Goal: Task Accomplishment & Management: Manage account settings

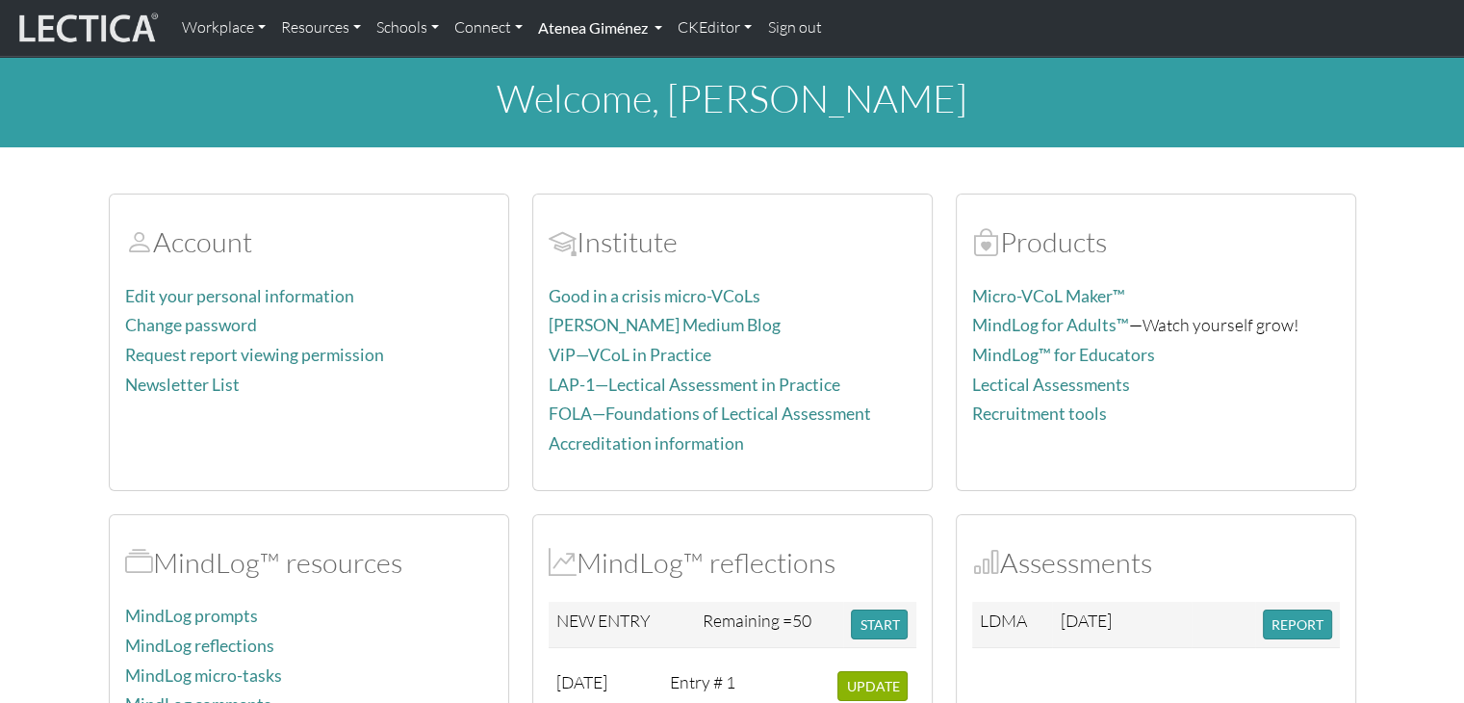
click at [598, 40] on link "Atenea Giménez" at bounding box center [600, 28] width 140 height 40
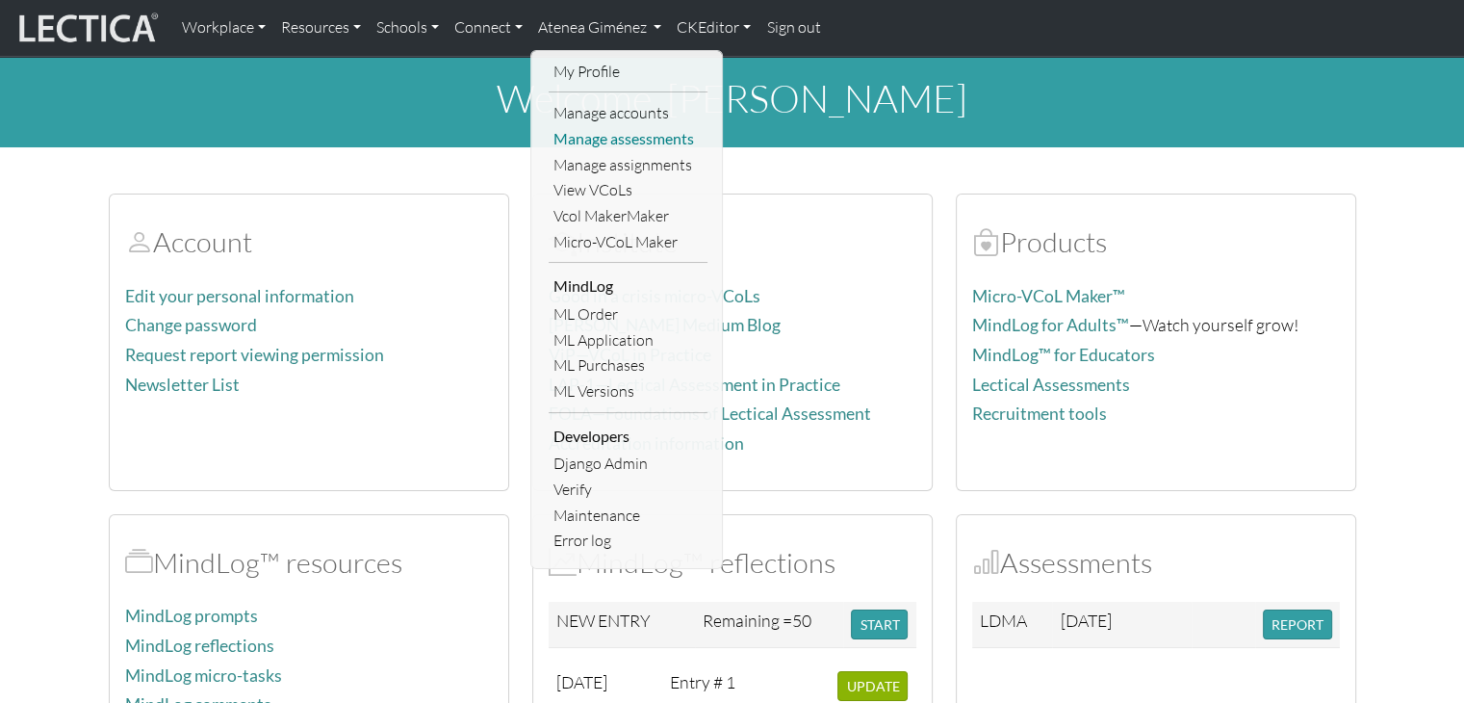
click at [604, 136] on link "Manage assessments" at bounding box center [628, 139] width 159 height 26
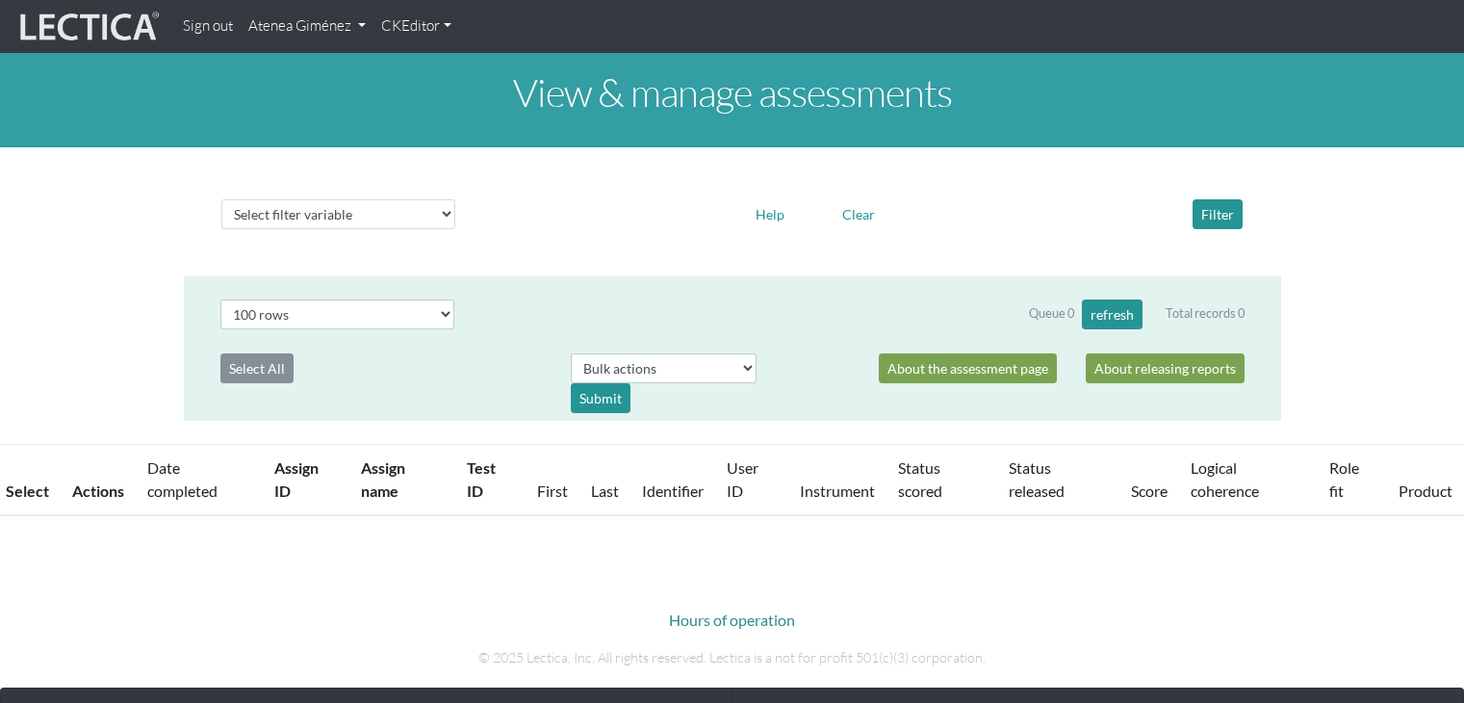
select select "100"
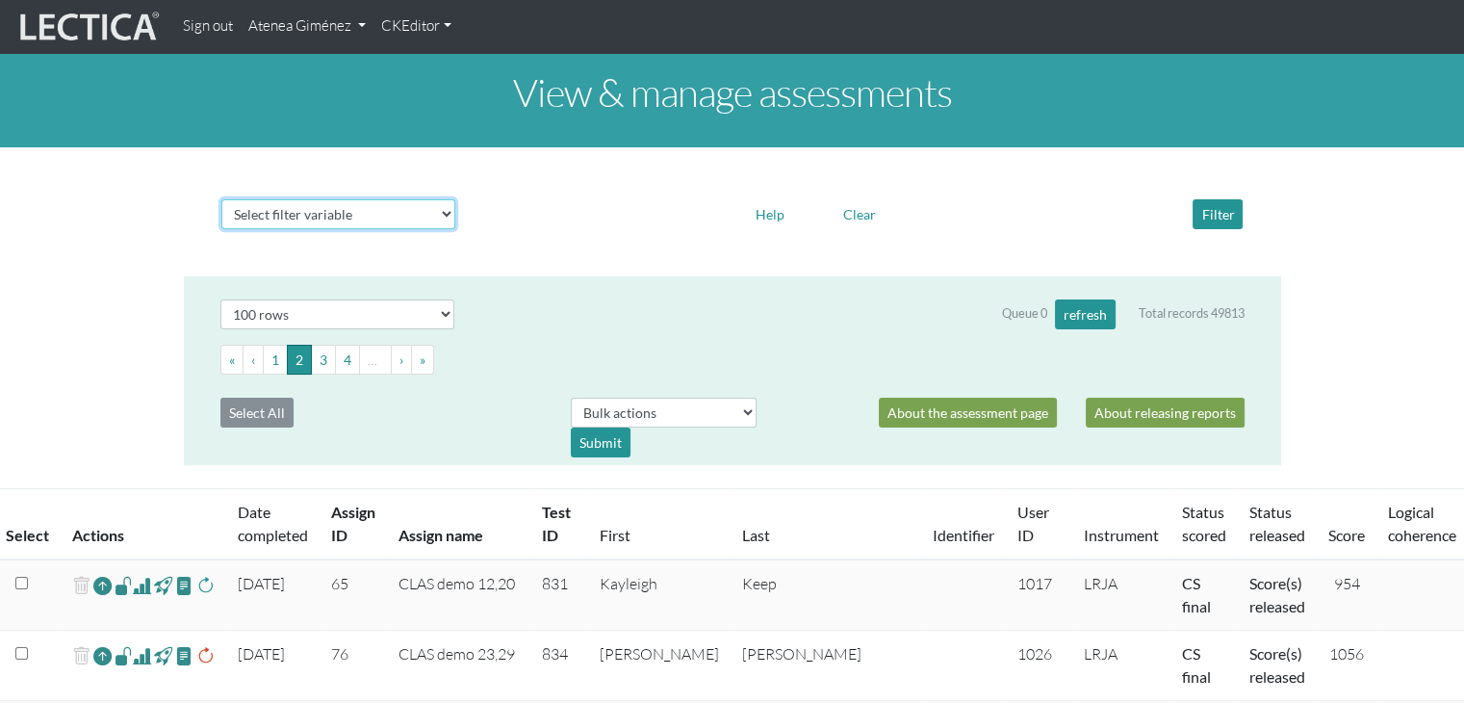
click at [422, 214] on select "Select filter variable Assignment name Assignment ID Clarity persuasive Clarity…" at bounding box center [338, 214] width 234 height 30
select select "assignment__name"
click at [221, 229] on select "Select filter variable Assignment name Assignment ID Clarity persuasive Clarity…" at bounding box center [338, 214] width 234 height 30
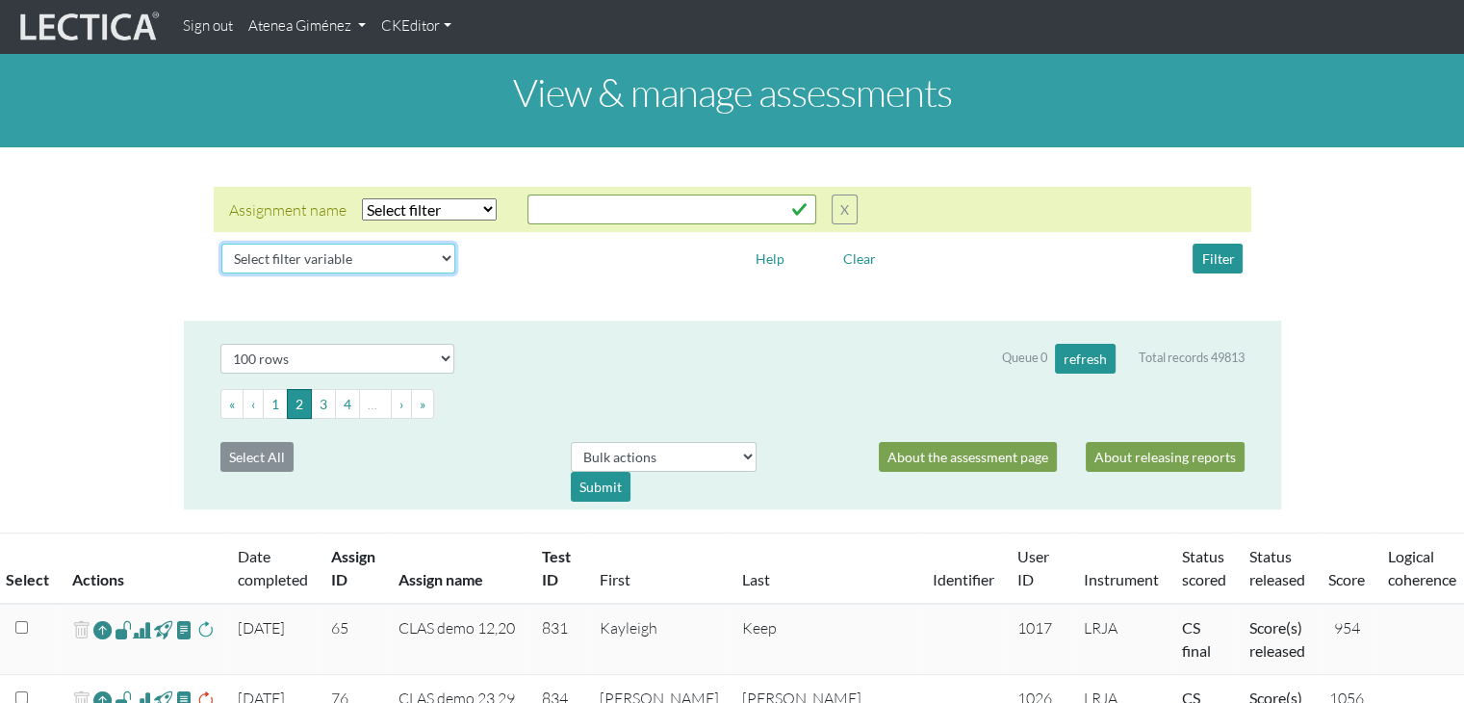
click at [334, 261] on select "Select filter variable Assignment name Assignment ID Clarity persuasive Clarity…" at bounding box center [338, 259] width 234 height 30
select select "status_score"
click at [221, 273] on select "Select filter variable Assignment name Assignment ID Clarity persuasive Clarity…" at bounding box center [338, 259] width 234 height 30
select select
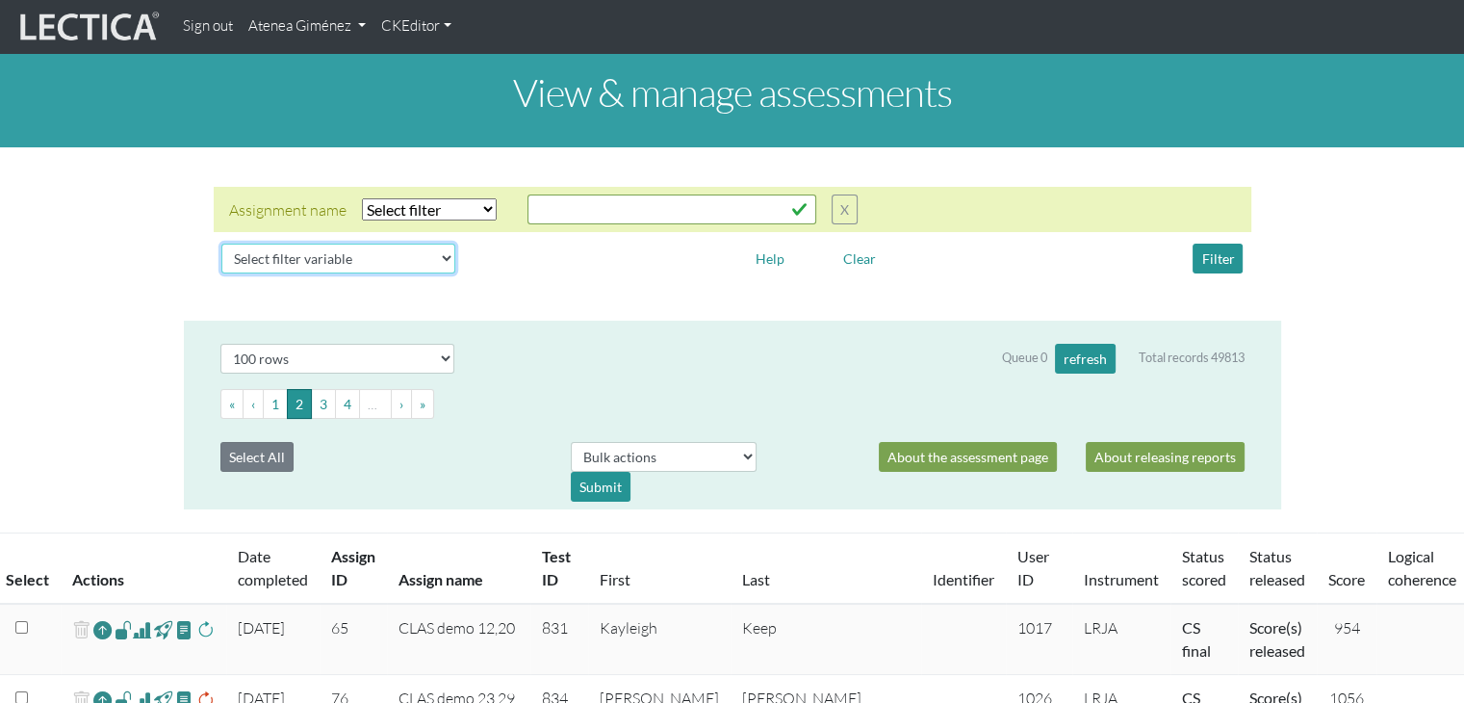
select select
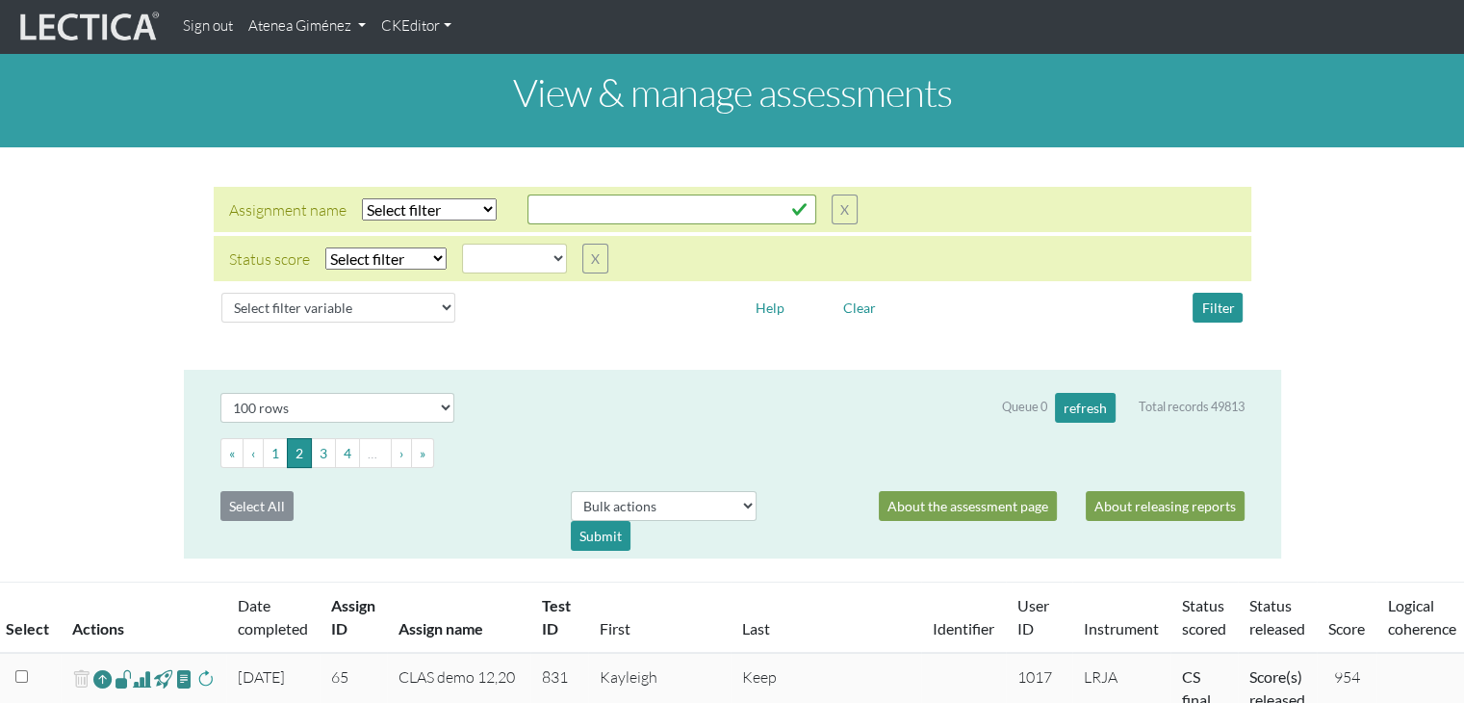
click at [419, 260] on select "Select filter Equals Does not equal" at bounding box center [385, 258] width 121 height 22
select select "iexact"
click at [325, 247] on select "Select filter Equals Does not equal" at bounding box center [385, 258] width 121 height 22
click at [519, 254] on select "completed created finalized_cs finalized_ls finalized_ss scored_cs started subm…" at bounding box center [514, 259] width 105 height 30
select select "completed"
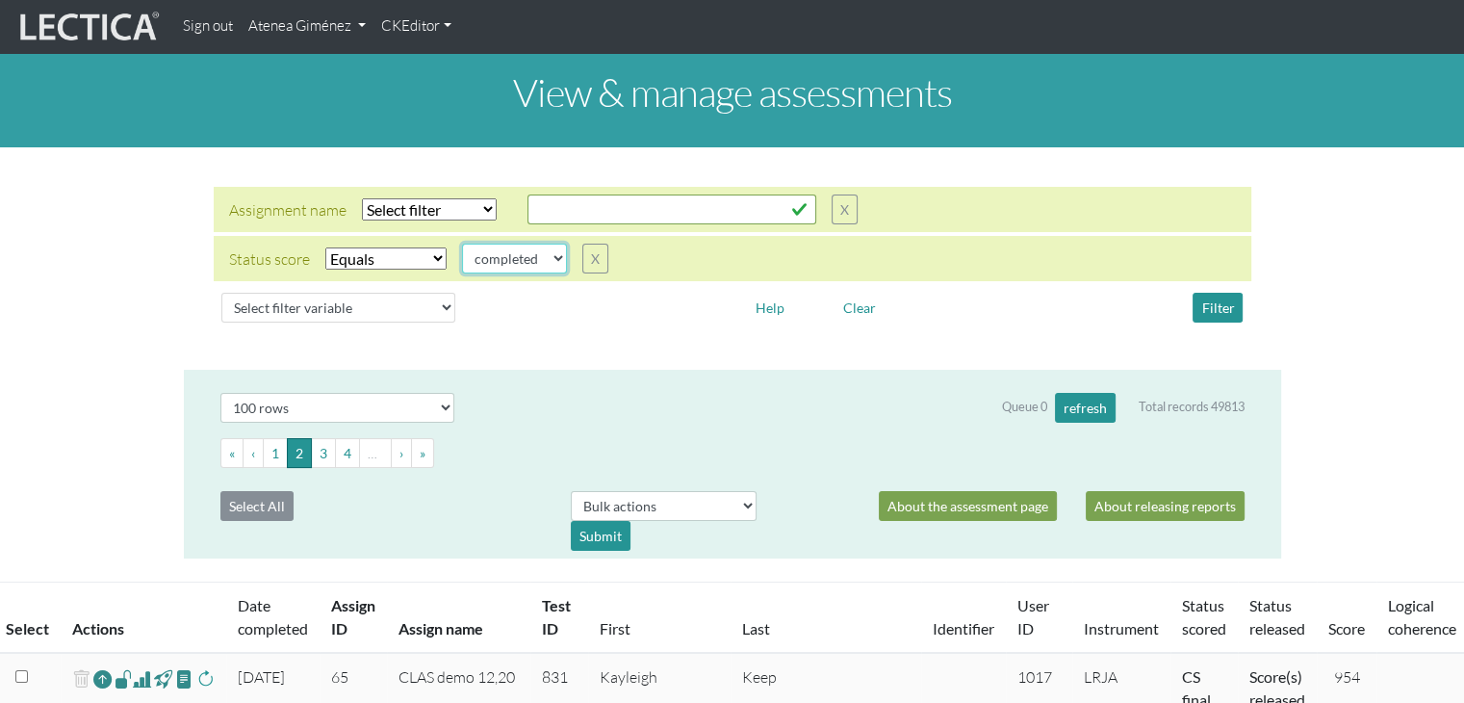
click at [462, 244] on select "completed created finalized_cs finalized_ls finalized_ss scored_cs started subm…" at bounding box center [514, 259] width 105 height 30
click at [1208, 313] on button "Filter" at bounding box center [1218, 308] width 50 height 30
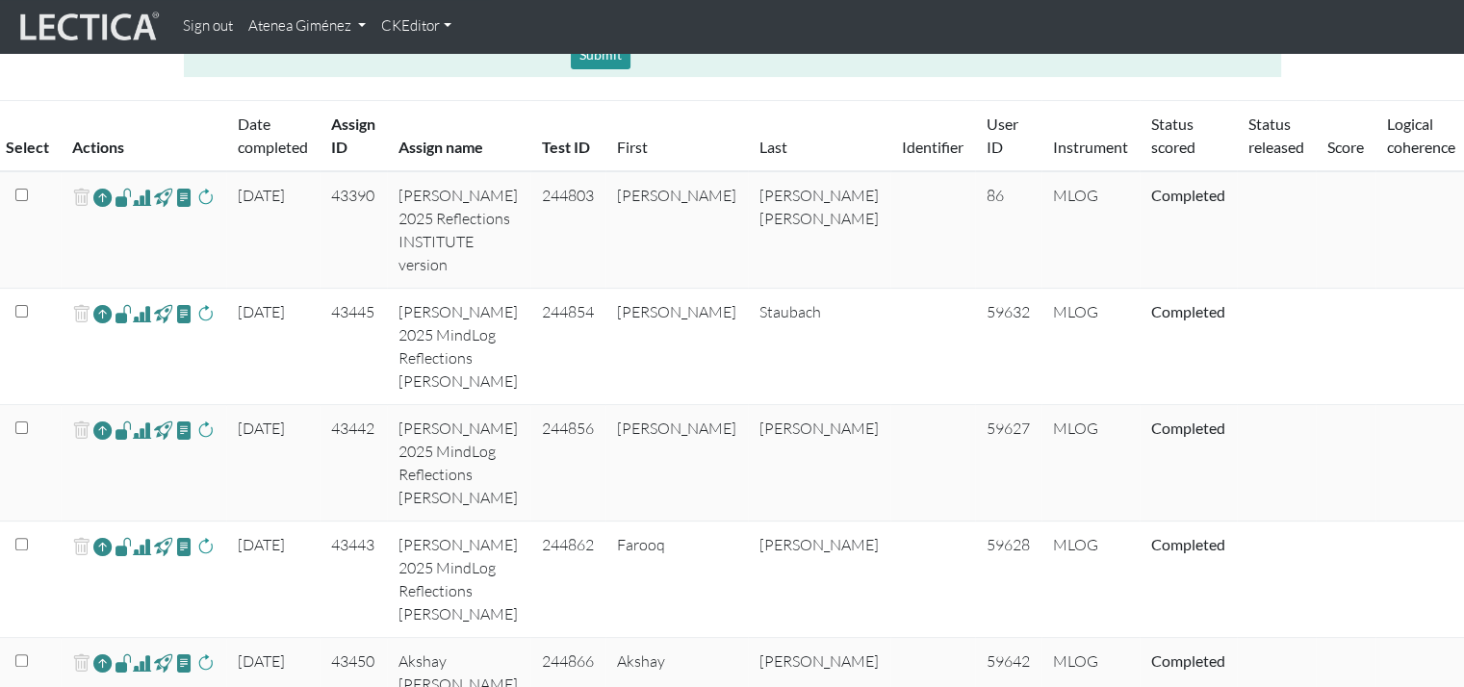
scroll to position [481, 59]
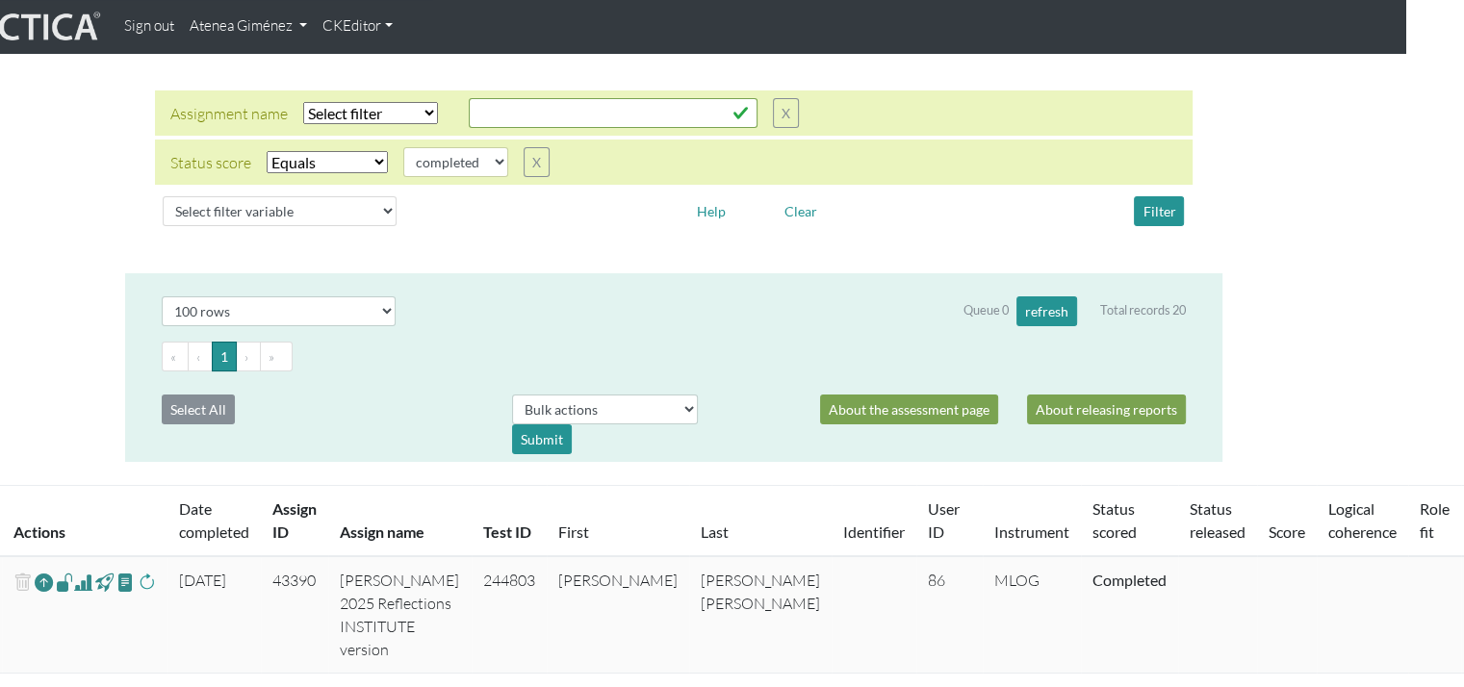
scroll to position [0, 59]
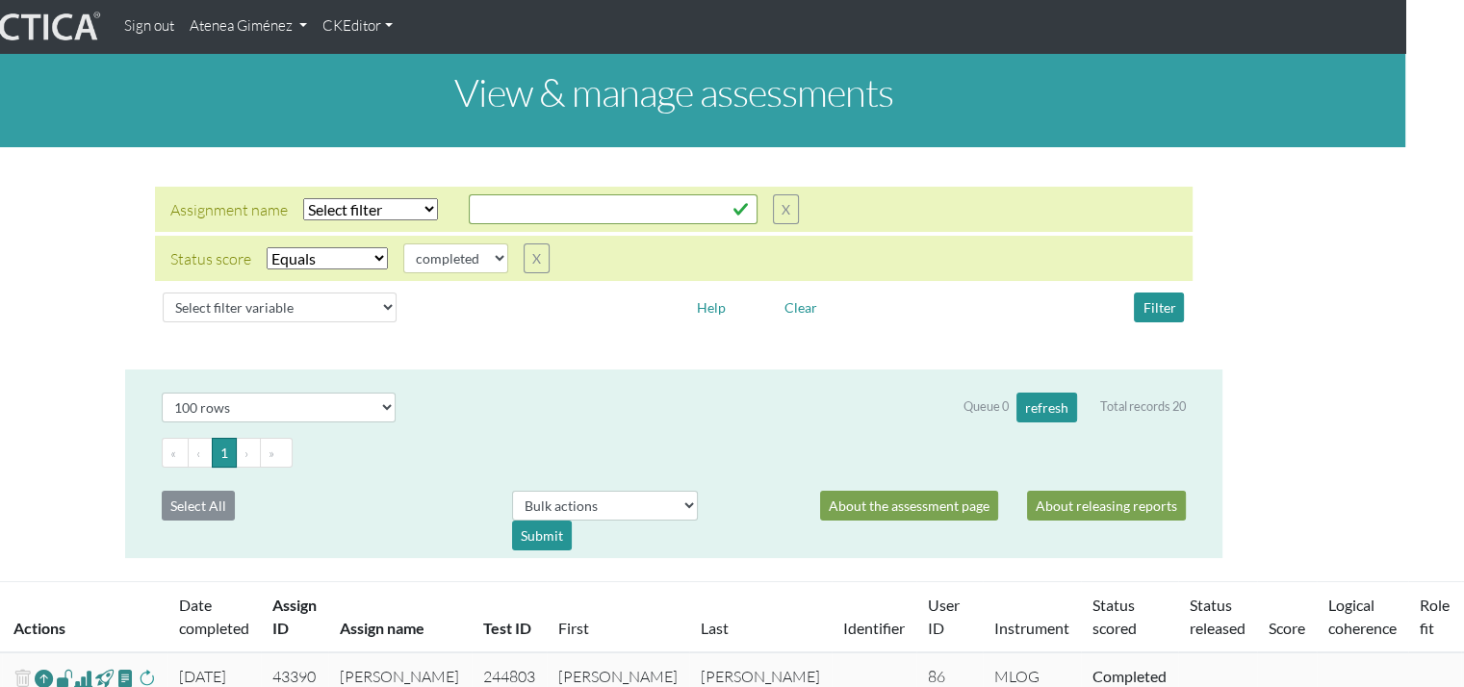
click at [264, 39] on link "Atenea Giménez" at bounding box center [248, 27] width 133 height 38
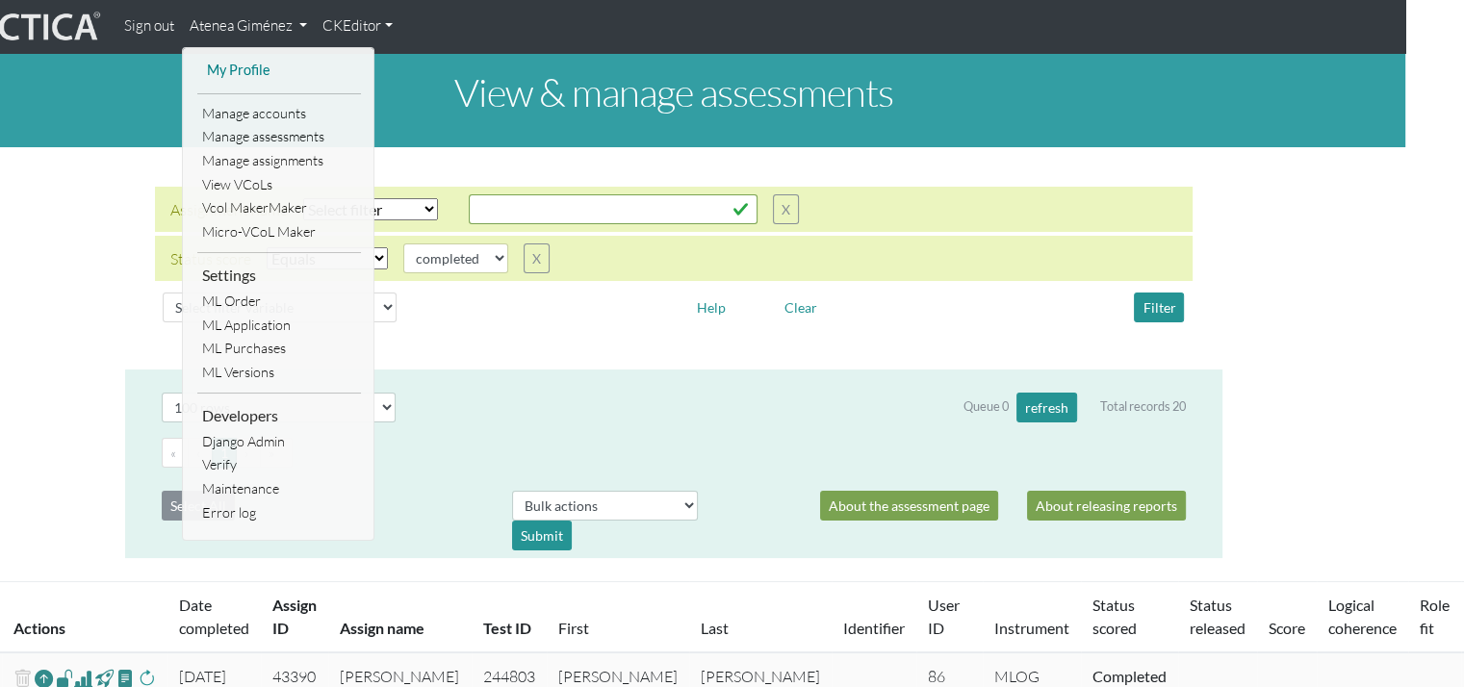
click at [258, 76] on link "My Profile" at bounding box center [279, 71] width 154 height 24
